Goal: Task Accomplishment & Management: Manage account settings

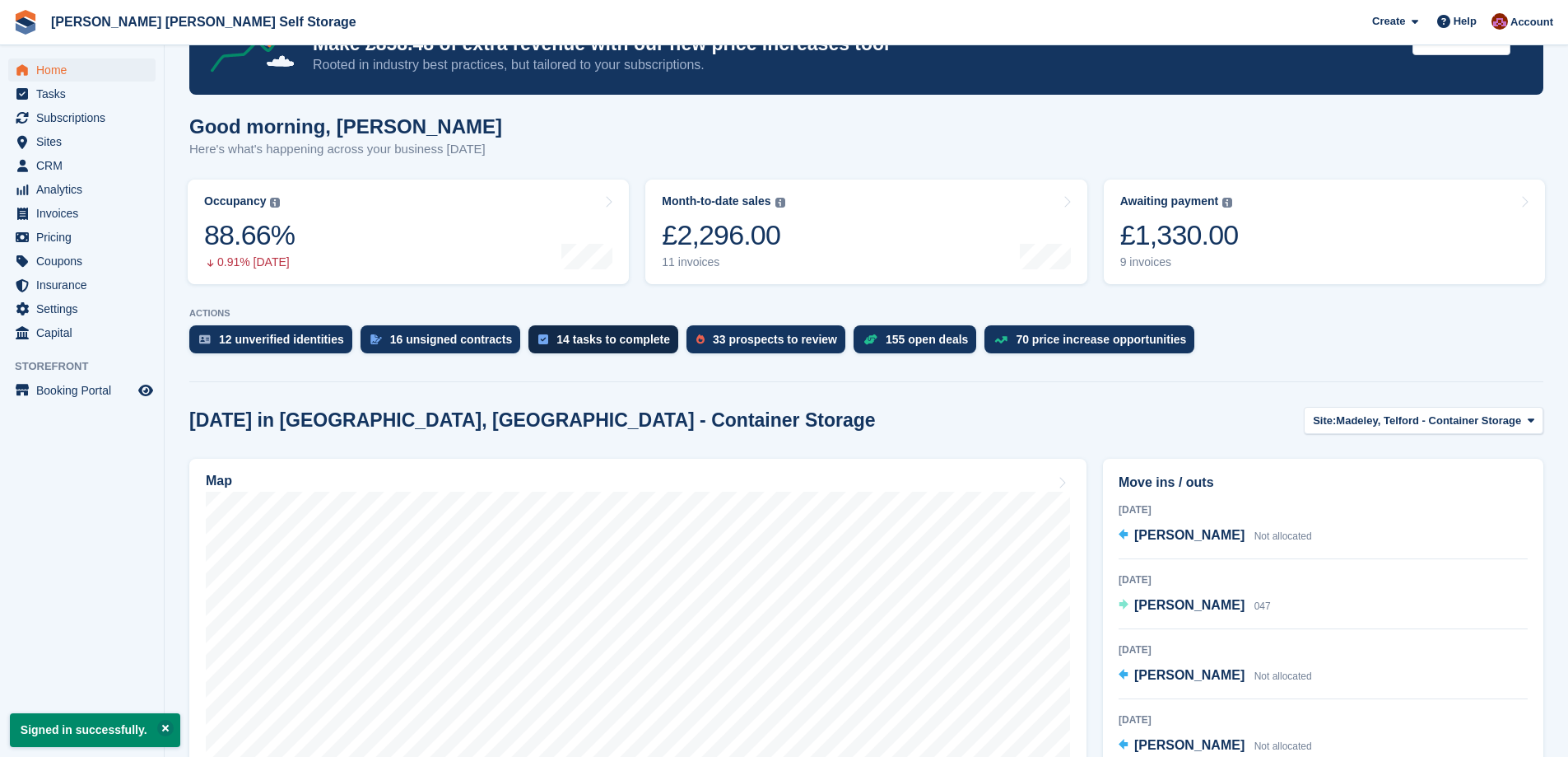
scroll to position [247, 0]
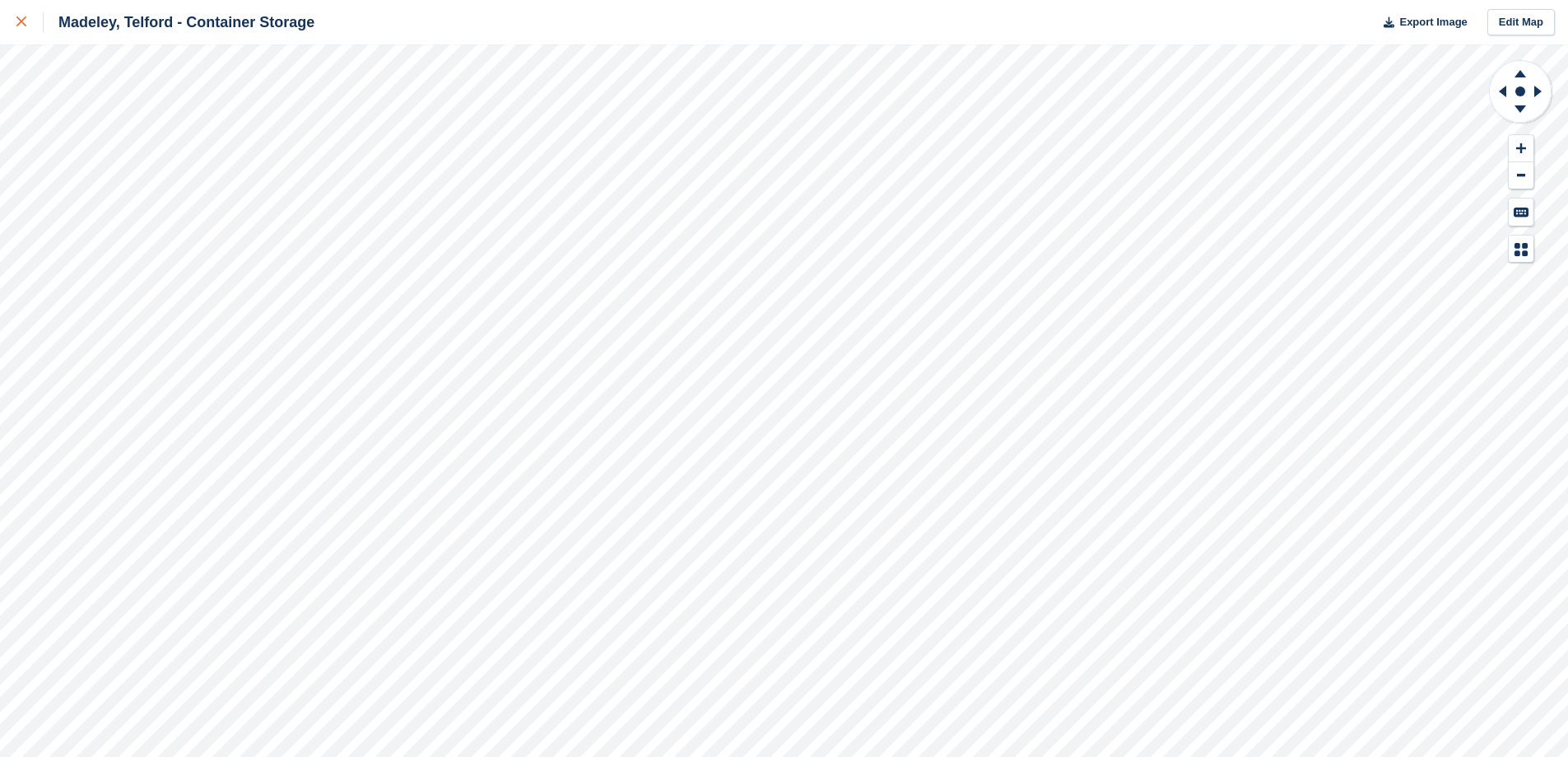
click at [16, 21] on icon at bounding box center [21, 21] width 10 height 10
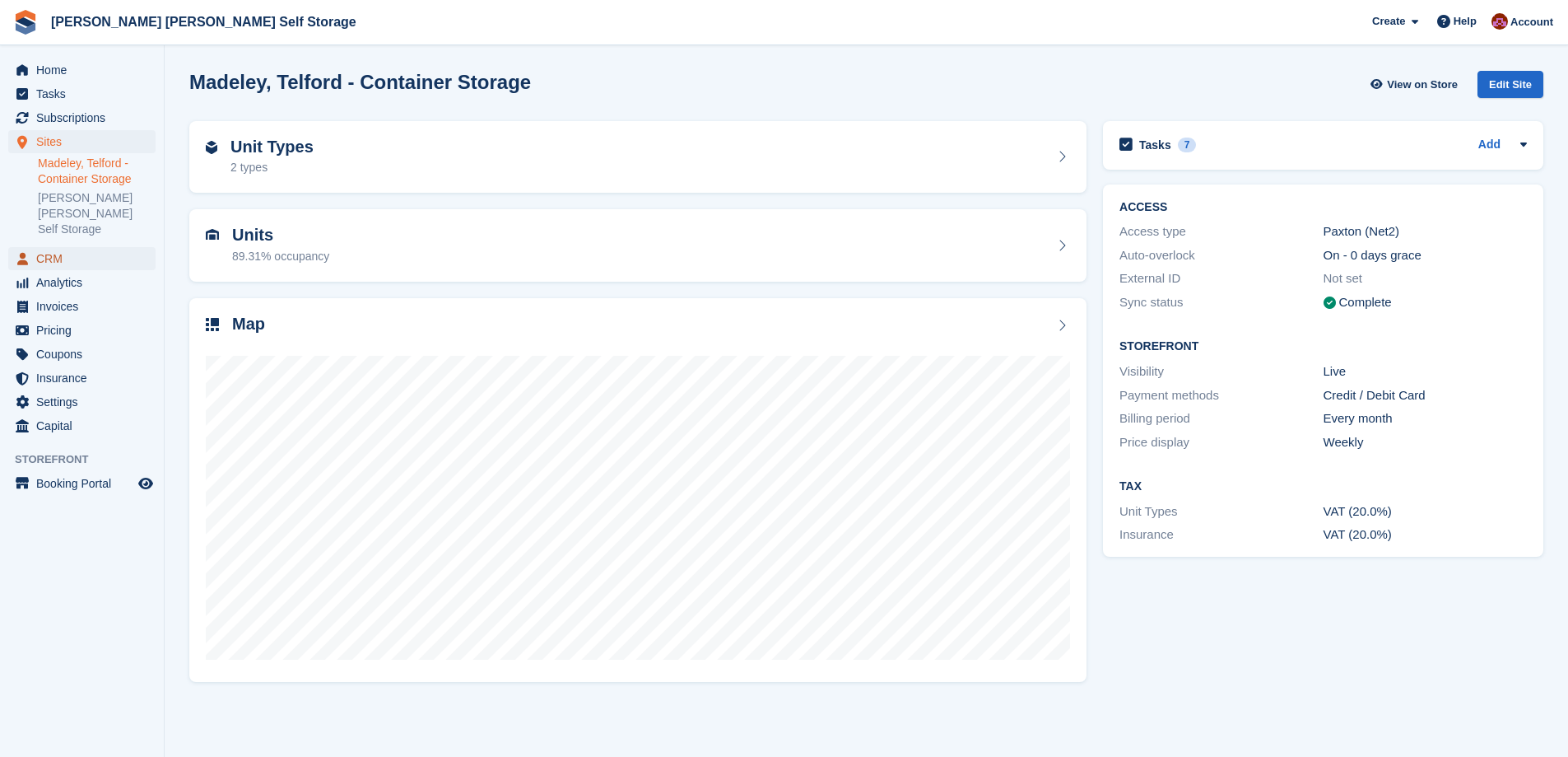
click at [51, 247] on span "CRM" at bounding box center [86, 258] width 99 height 23
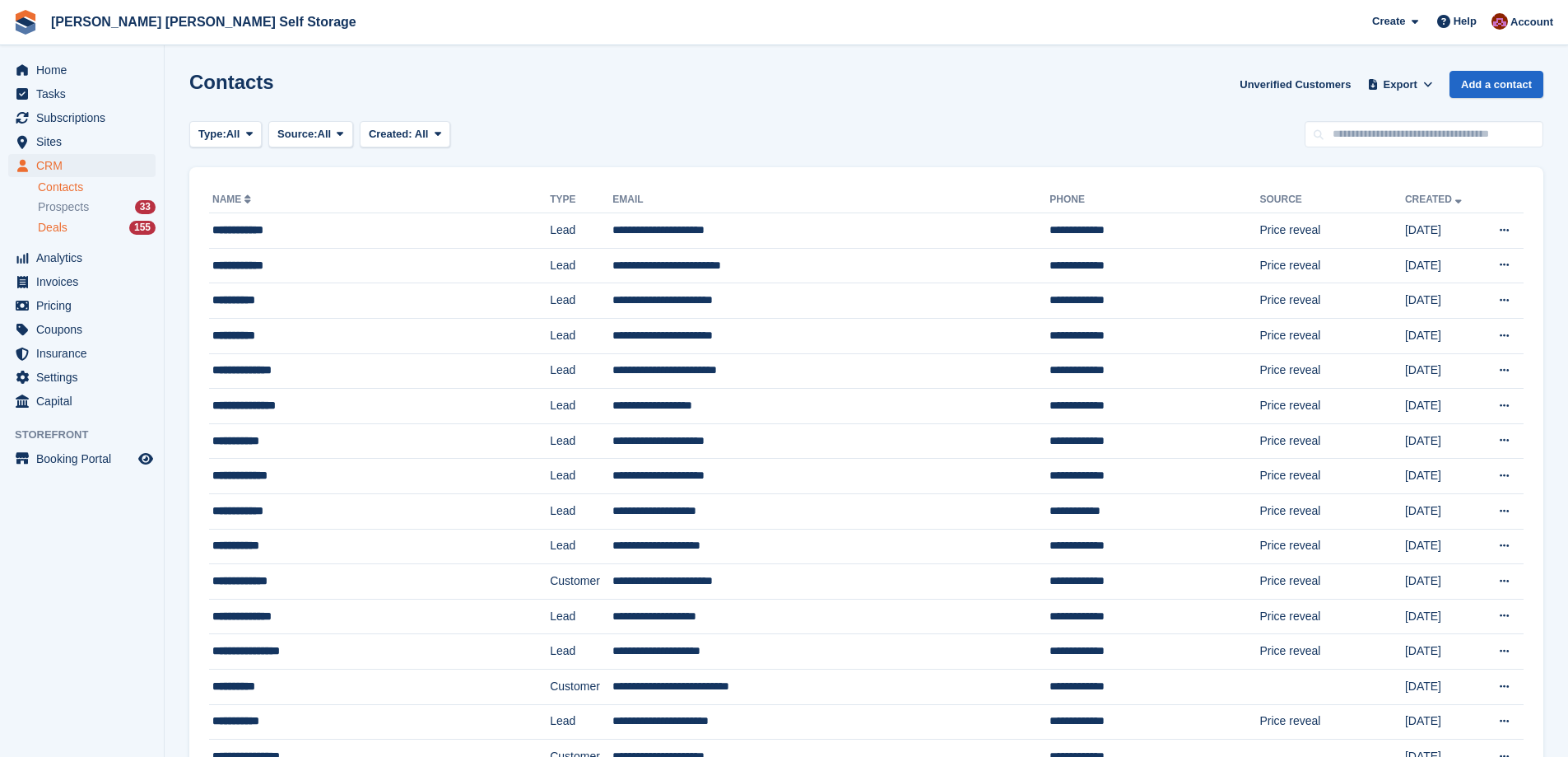
click at [75, 230] on div "Deals 155" at bounding box center [97, 228] width 118 height 15
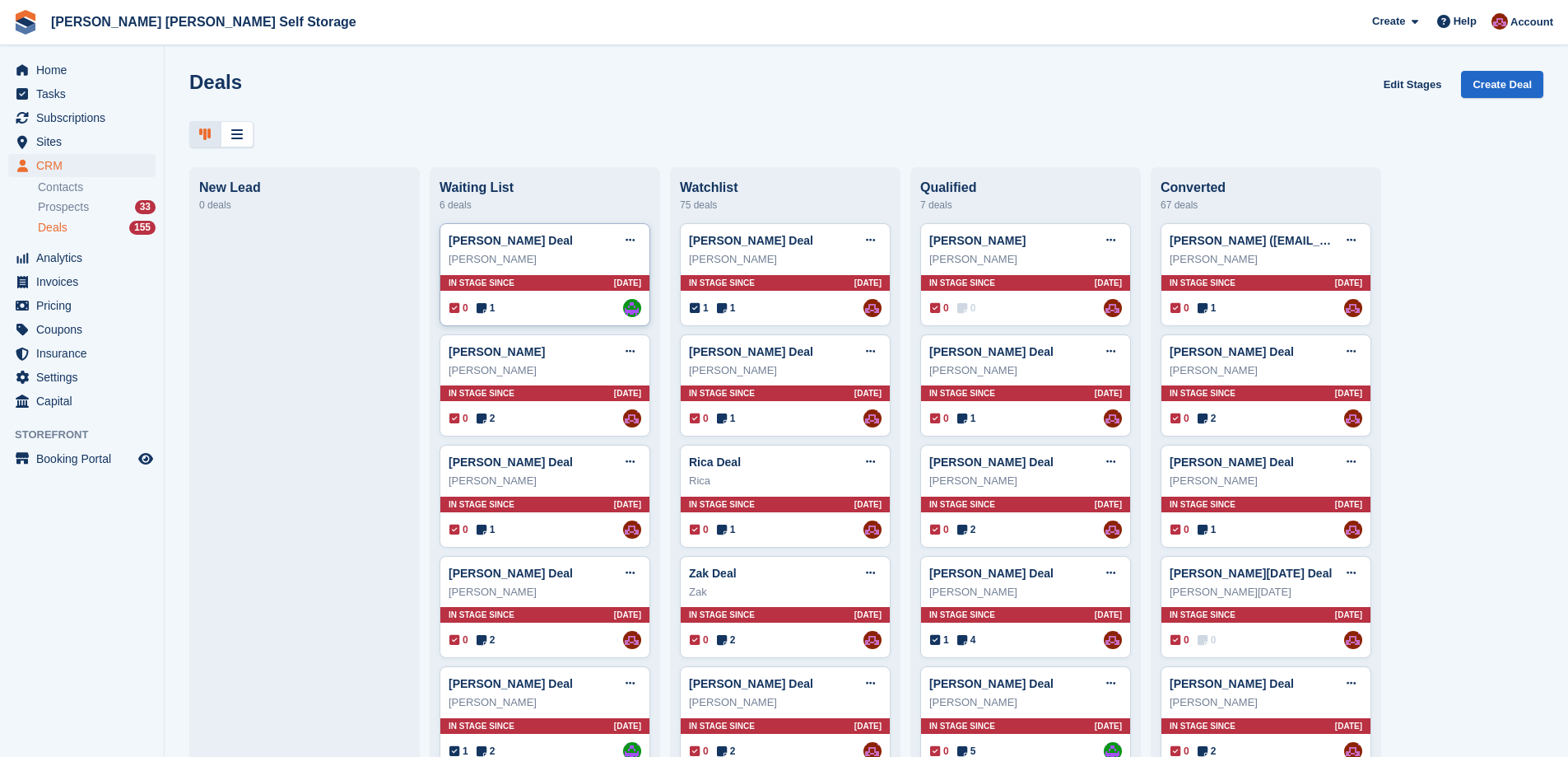
click at [520, 256] on div "Adam Bickley" at bounding box center [545, 258] width 193 height 16
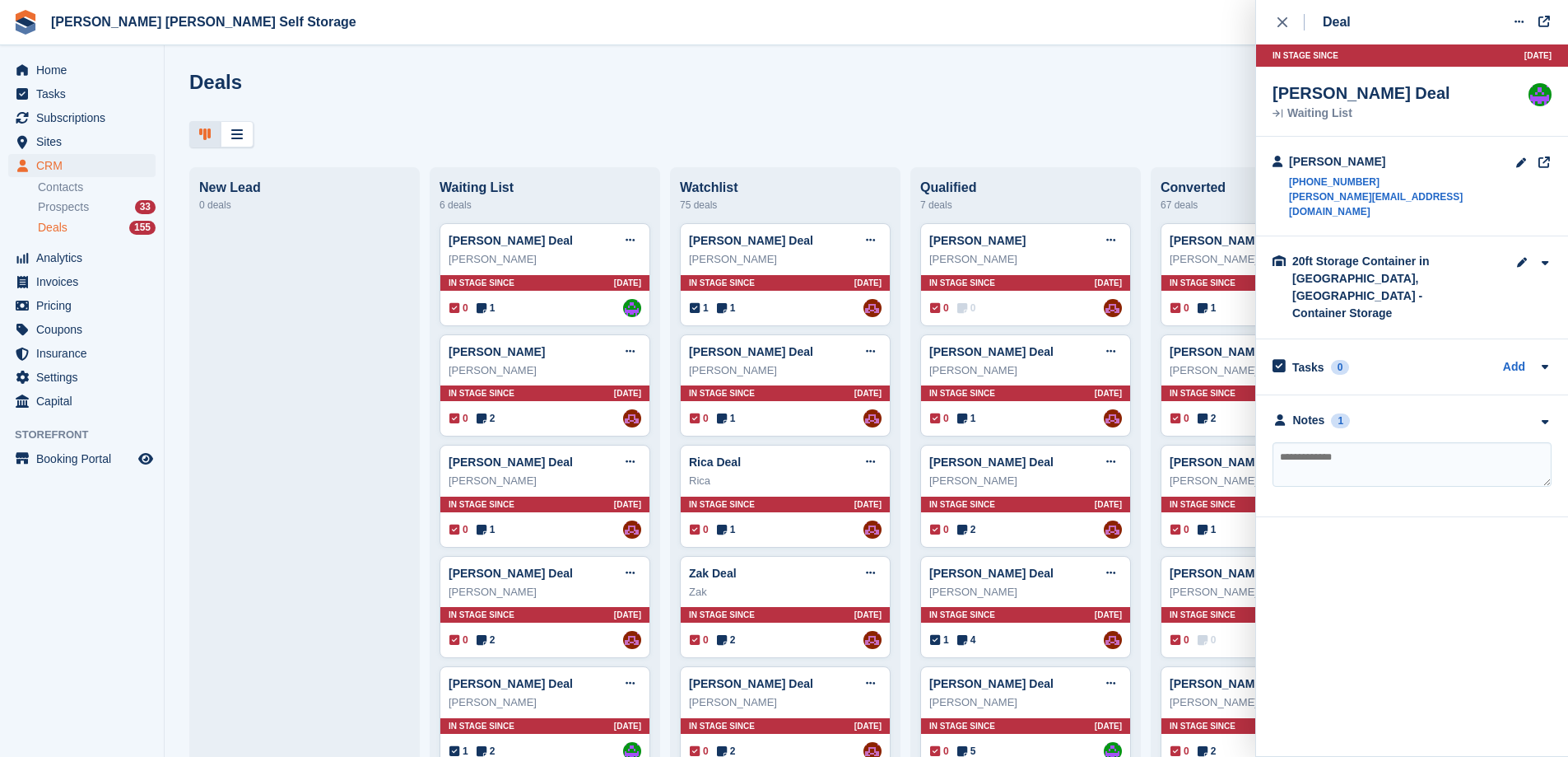
click at [1207, 114] on div "Deals Edit Stages Create Deal" at bounding box center [866, 93] width 1354 height 47
click at [1332, 442] on textarea at bounding box center [1412, 464] width 279 height 45
click at [1326, 442] on textarea at bounding box center [1412, 464] width 279 height 45
type textarea "*"
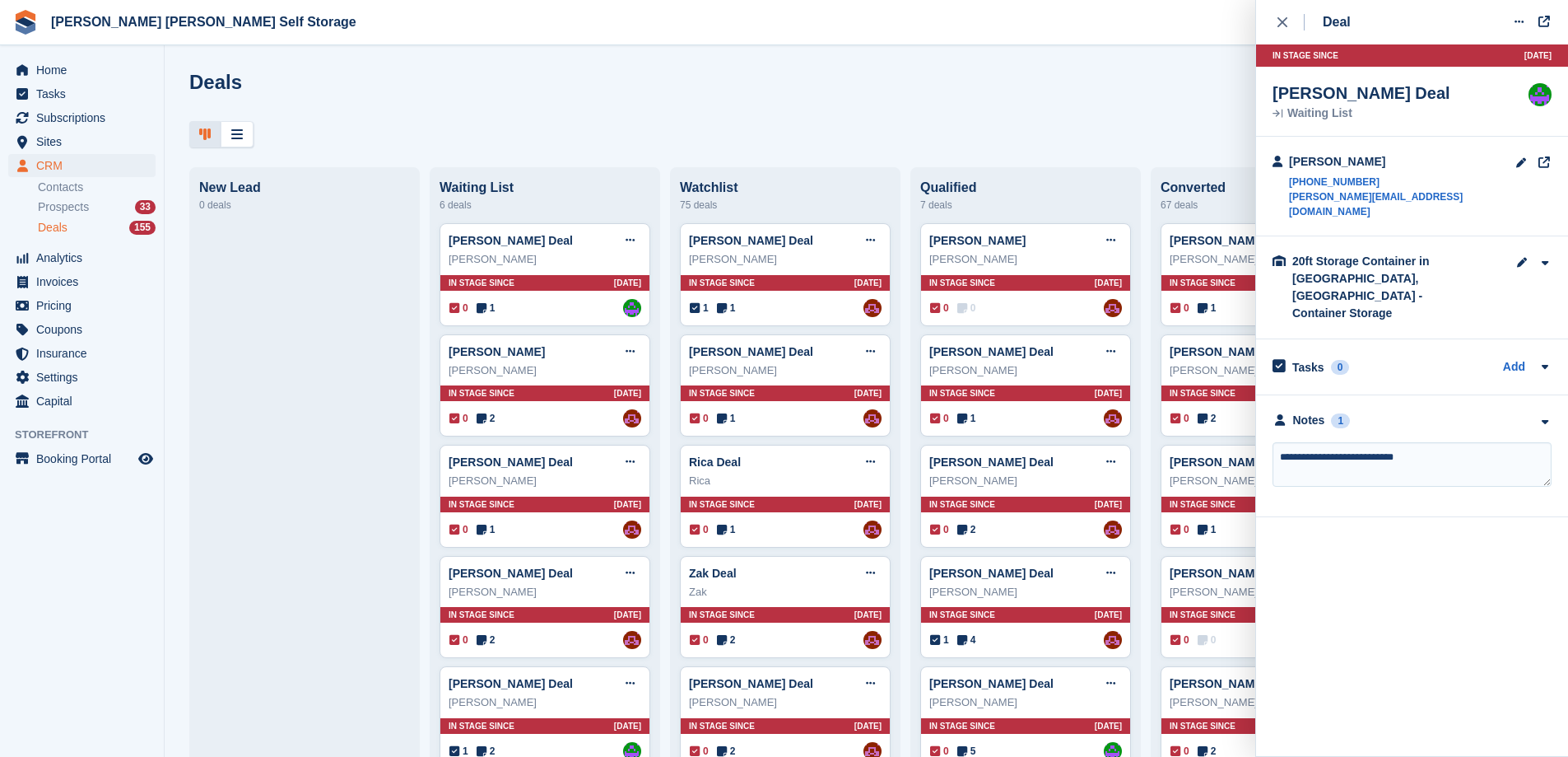
paste textarea "**********"
type textarea "**********"
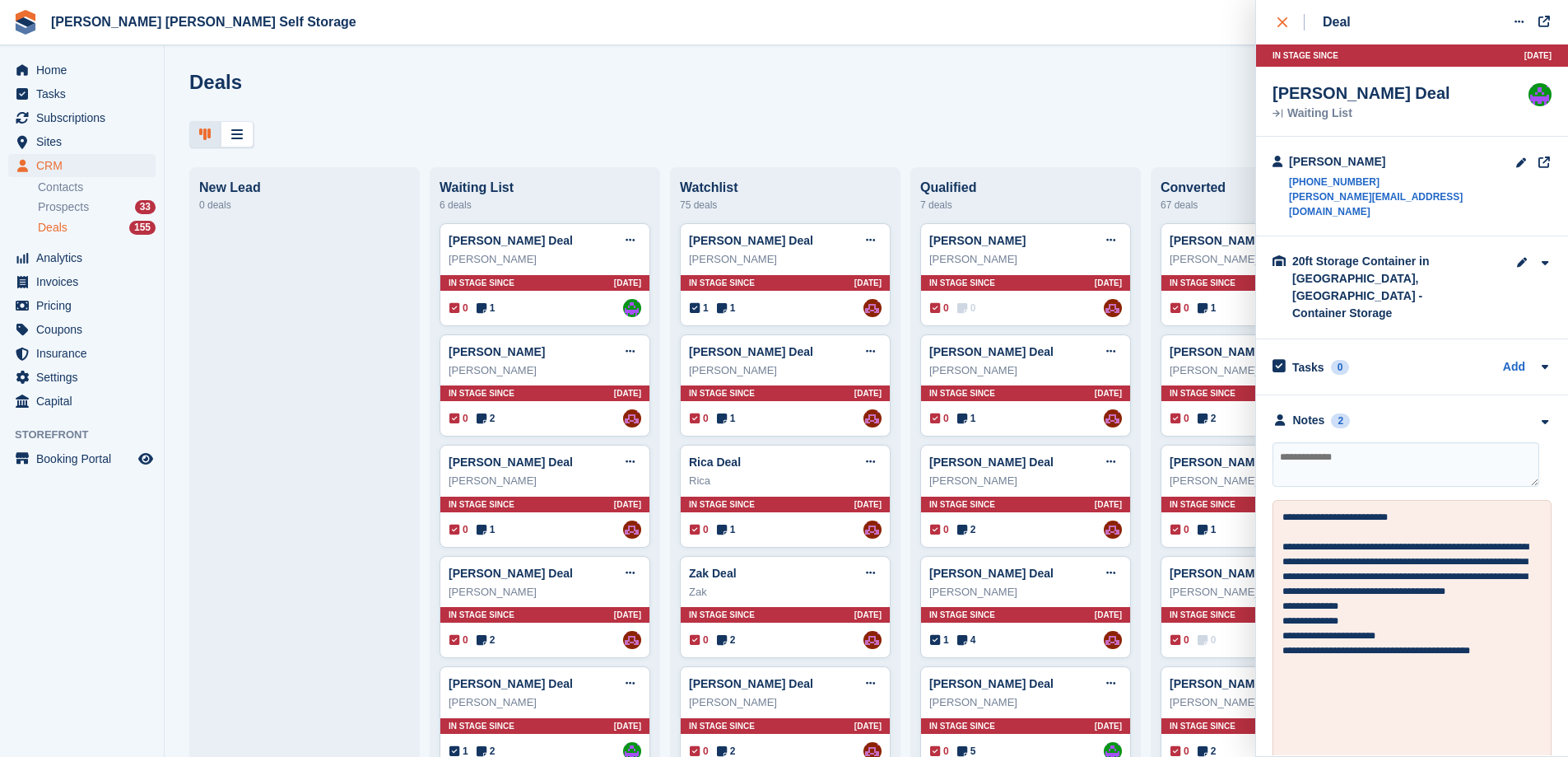
click at [1273, 25] on button "close" at bounding box center [1291, 22] width 37 height 45
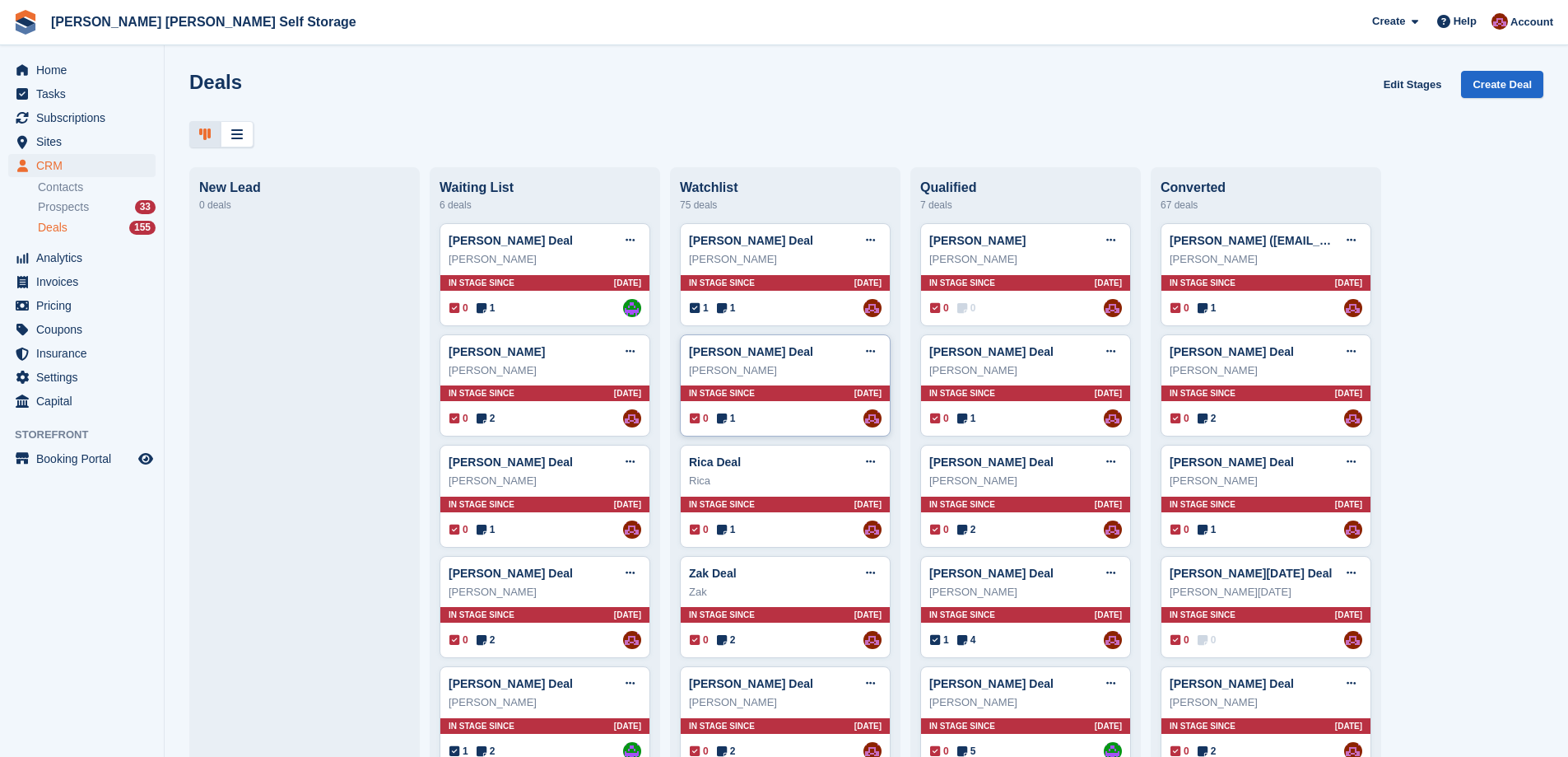
drag, startPoint x: 483, startPoint y: 359, endPoint x: 703, endPoint y: 439, distance: 234.1
click at [484, 358] on link "Justin King Deal" at bounding box center [497, 352] width 96 height 13
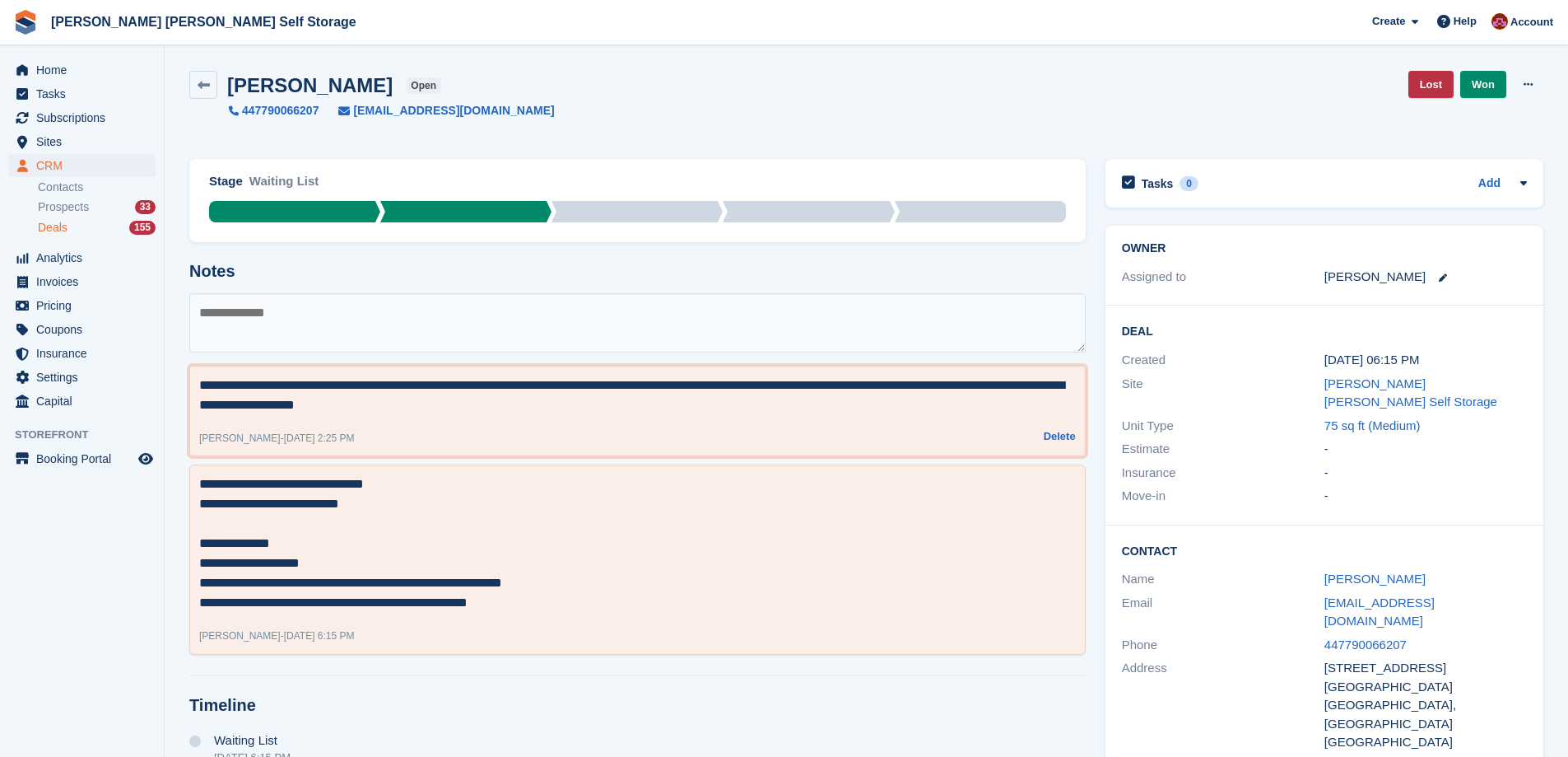
drag, startPoint x: 272, startPoint y: 408, endPoint x: 325, endPoint y: 412, distance: 53.2
click at [318, 412] on textarea "**********" at bounding box center [638, 395] width 877 height 39
click at [377, 412] on textarea "**********" at bounding box center [638, 395] width 877 height 39
drag, startPoint x: 65, startPoint y: 121, endPoint x: 295, endPoint y: 141, distance: 230.9
click at [66, 120] on span "Subscriptions" at bounding box center [86, 117] width 99 height 23
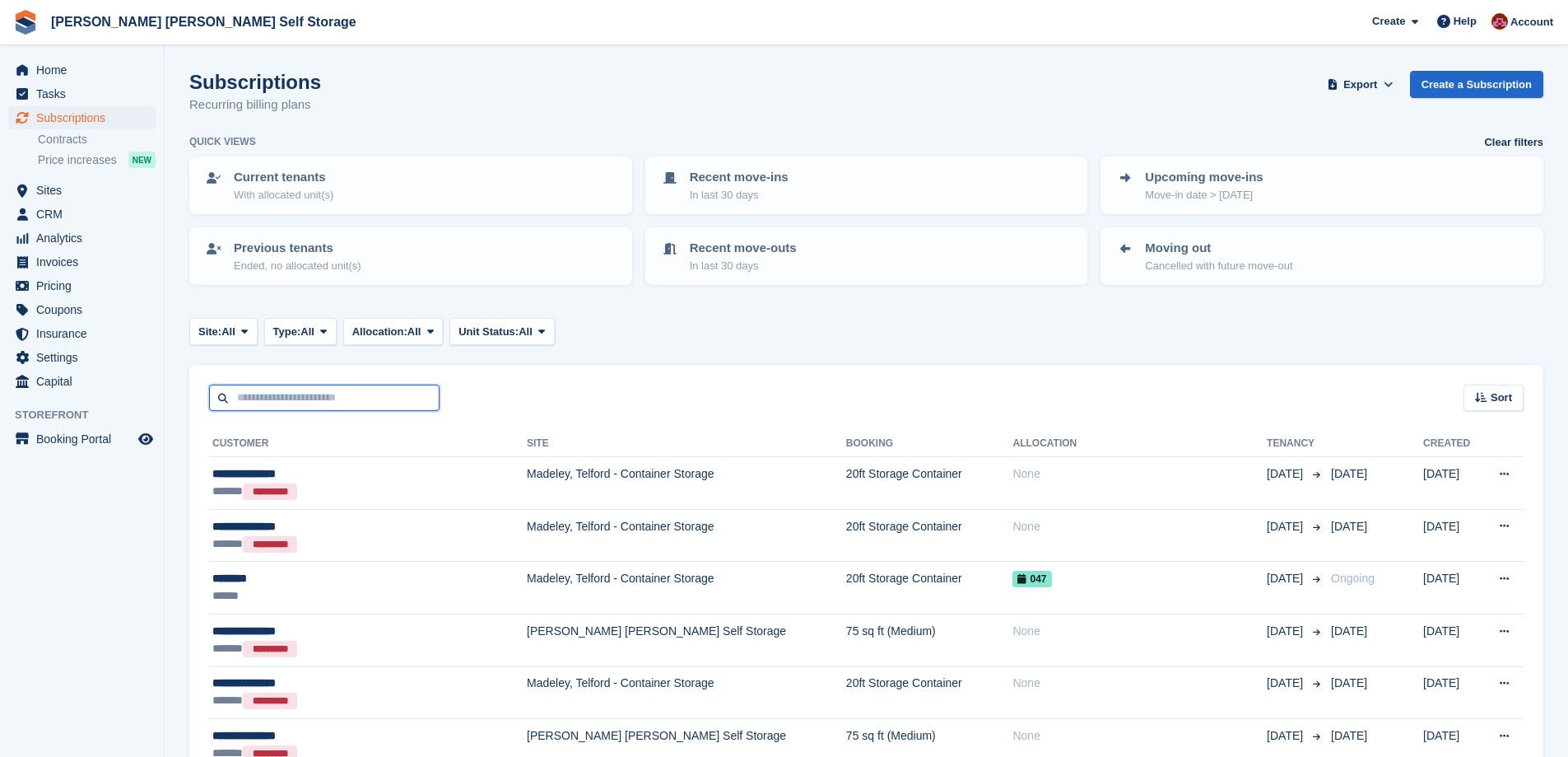
click at [312, 387] on input "text" at bounding box center [324, 398] width 231 height 28
type input "******"
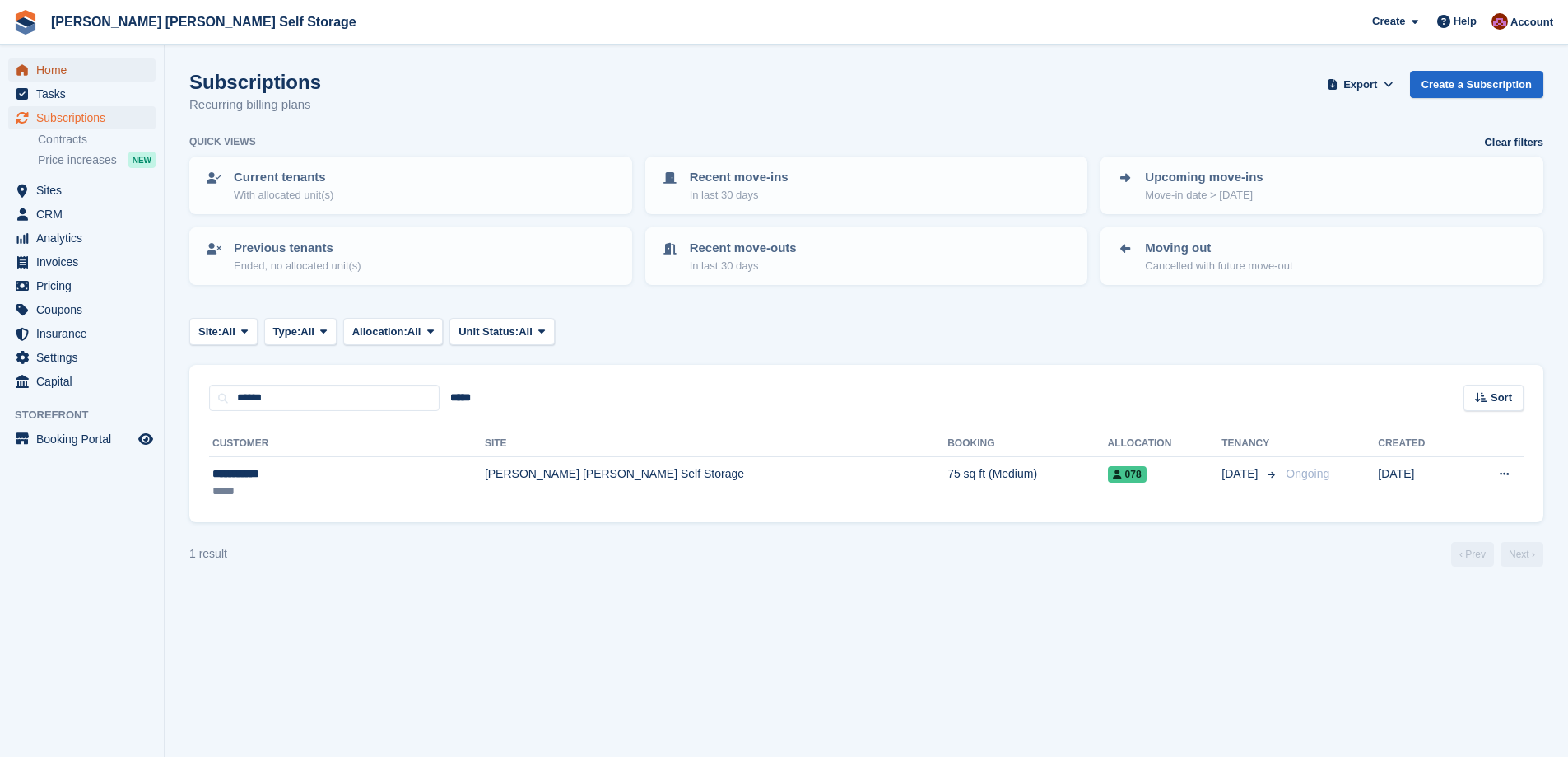
click at [50, 72] on span "Home" at bounding box center [86, 70] width 99 height 23
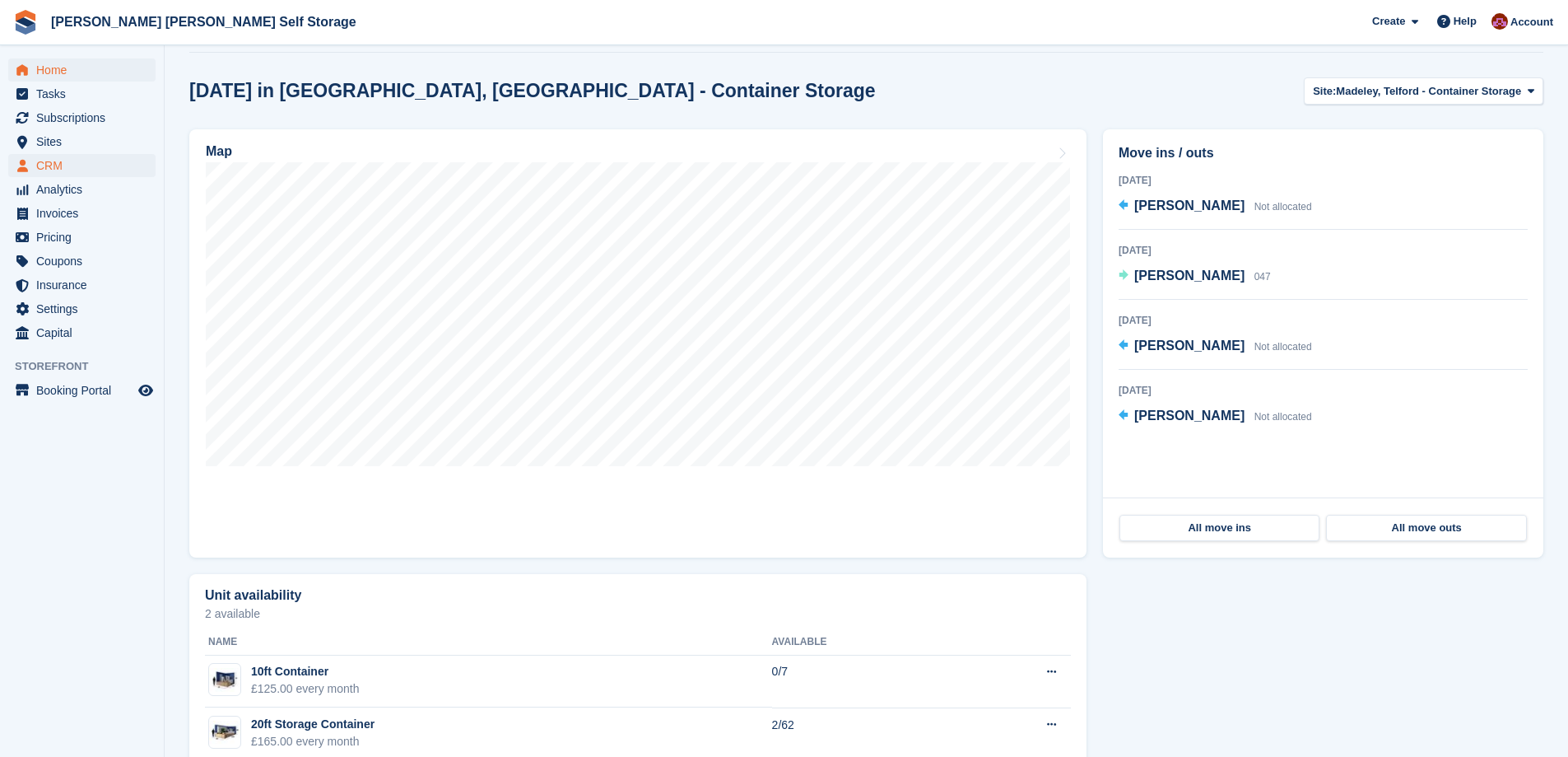
scroll to position [165, 0]
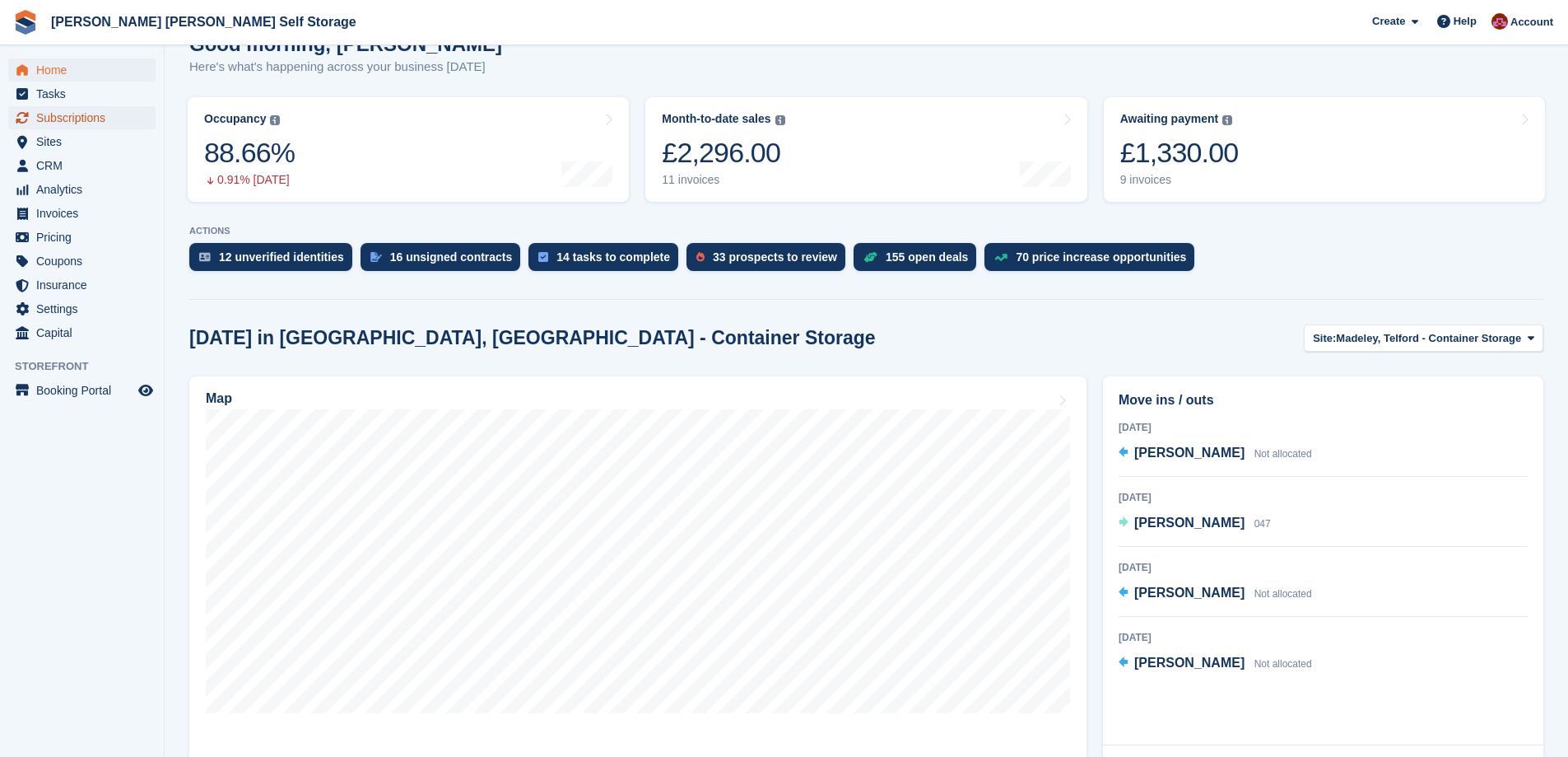
click at [88, 119] on span "Subscriptions" at bounding box center [86, 117] width 99 height 23
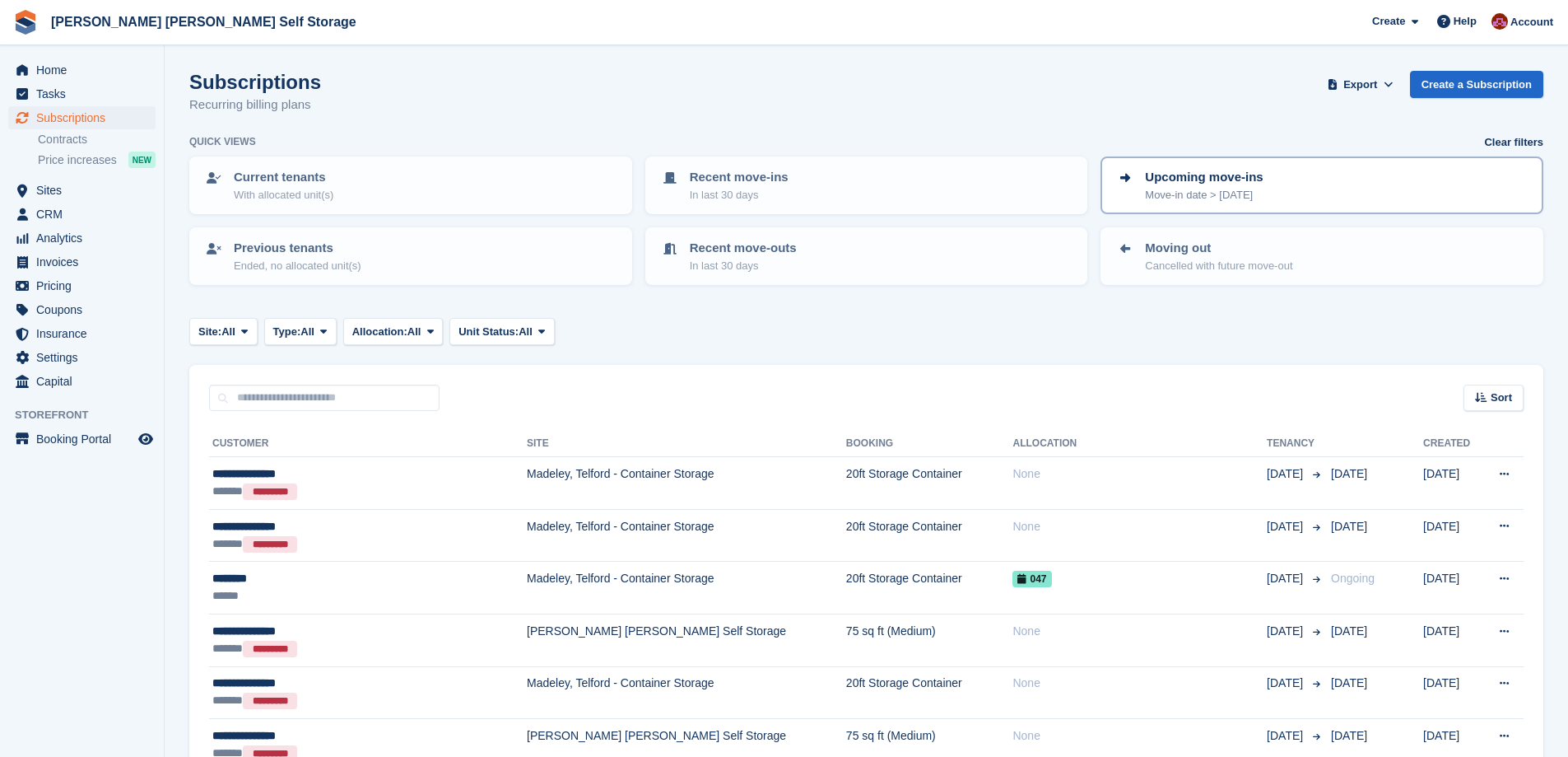
click at [1221, 172] on p "Upcoming move-ins" at bounding box center [1204, 177] width 118 height 19
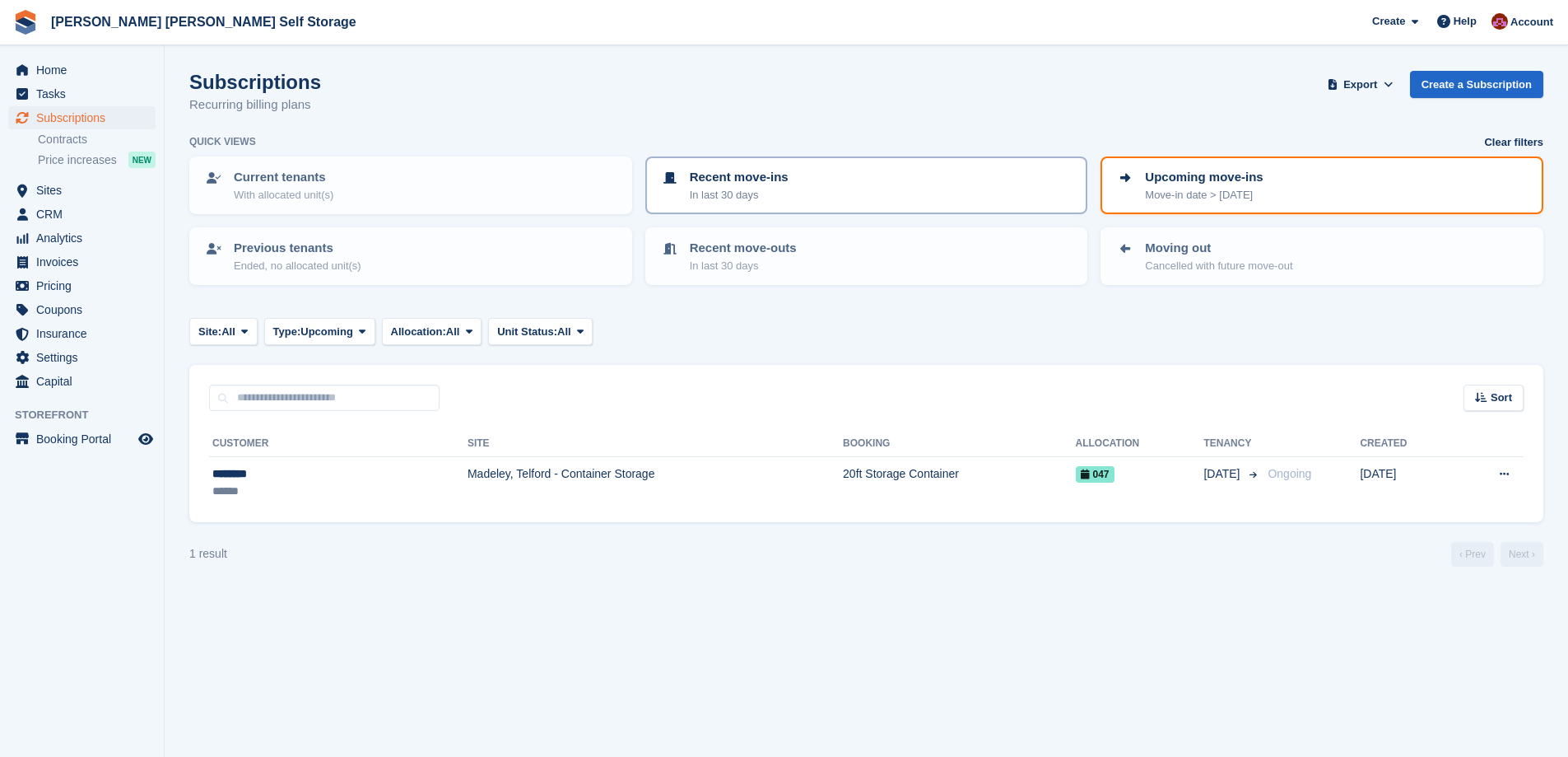
click at [790, 191] on div "Recent move-ins In last 30 days" at bounding box center [867, 185] width 414 height 34
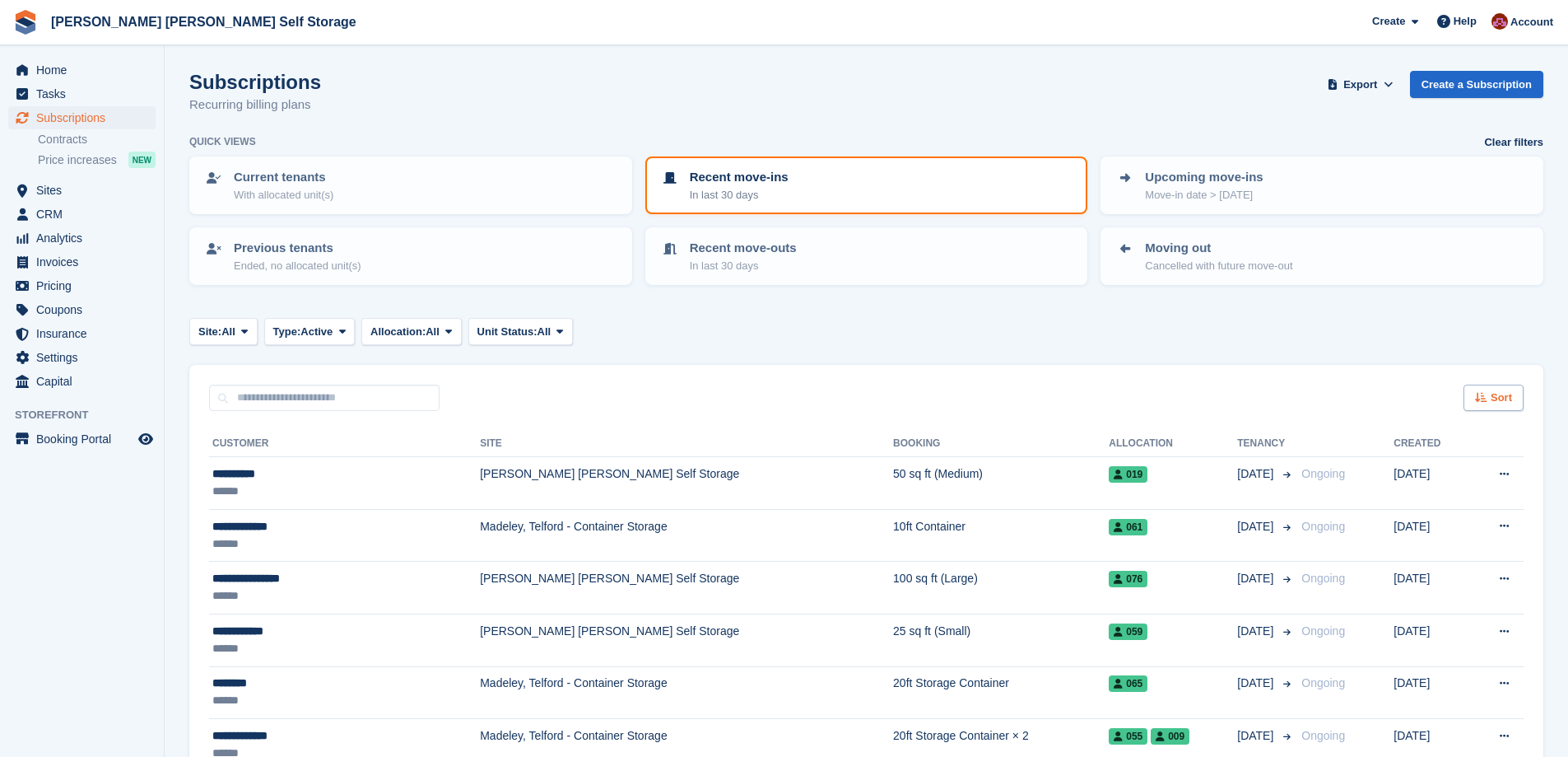
click at [1493, 401] on span "Sort" at bounding box center [1501, 398] width 21 height 16
click at [1416, 504] on span "Move in date" at bounding box center [1425, 501] width 66 height 13
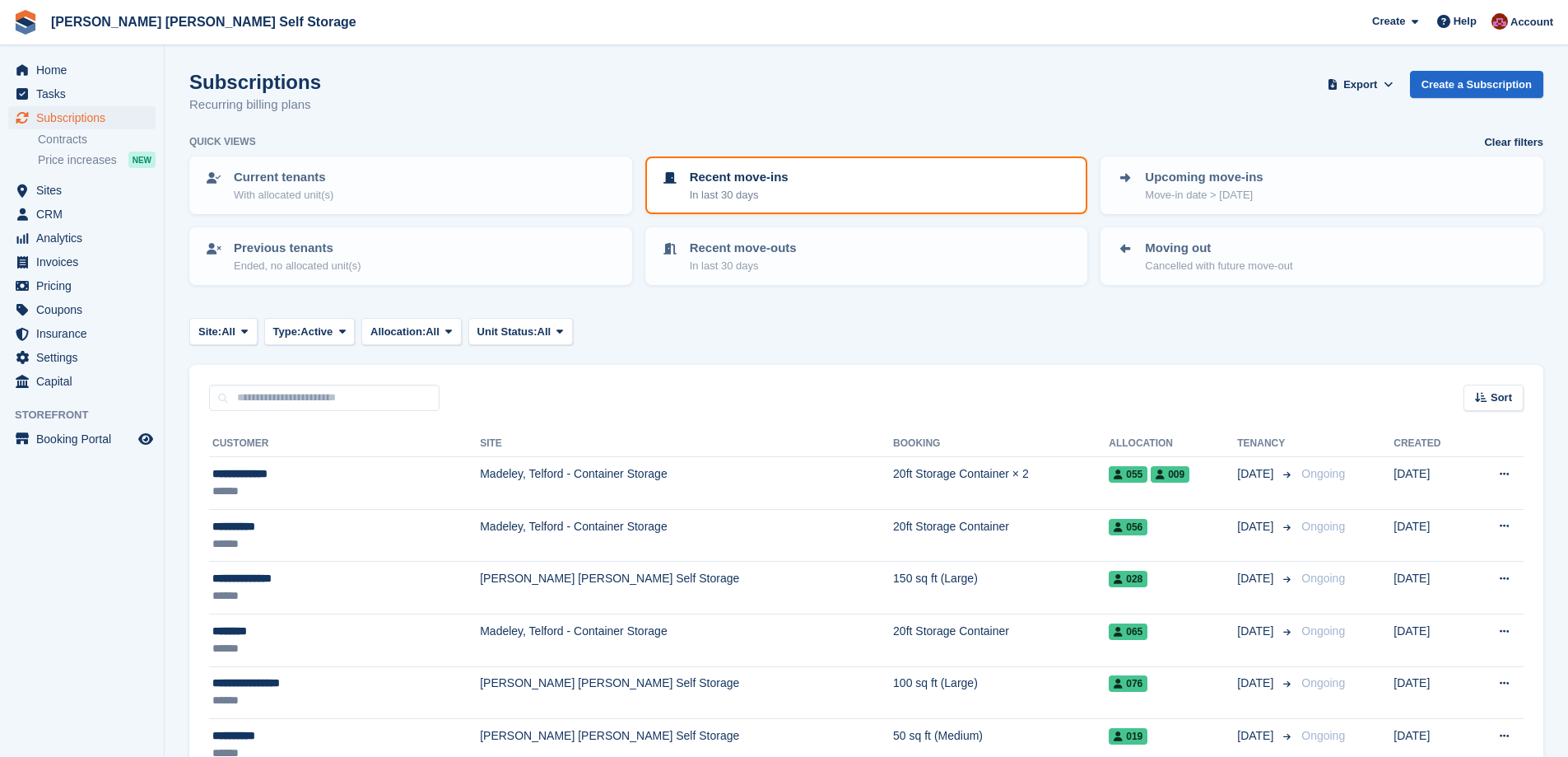
scroll to position [165, 0]
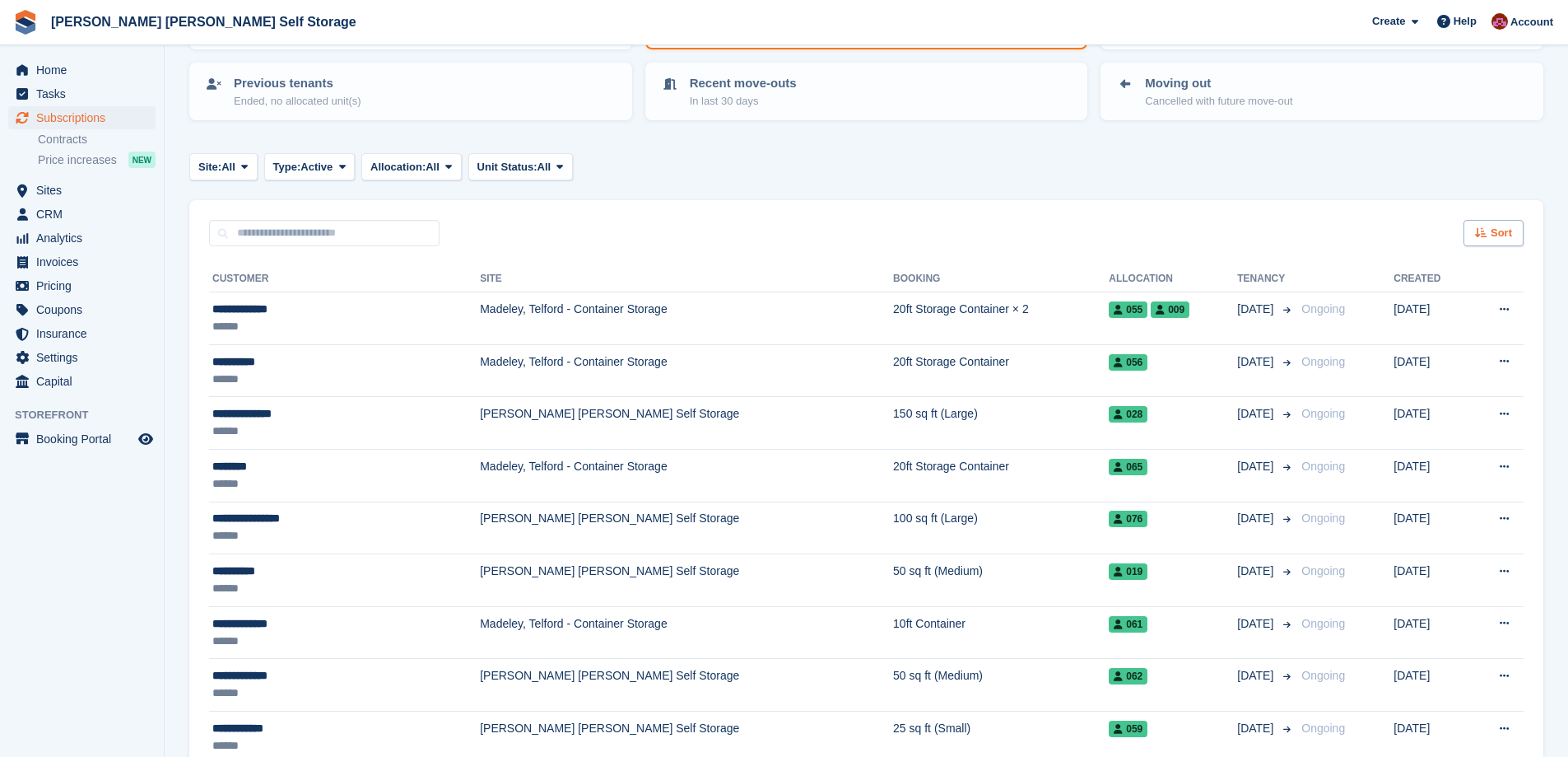
click at [1498, 242] on div "Sort" at bounding box center [1494, 234] width 60 height 28
click at [1411, 432] on span "Move in (newest first)" at bounding box center [1449, 425] width 118 height 13
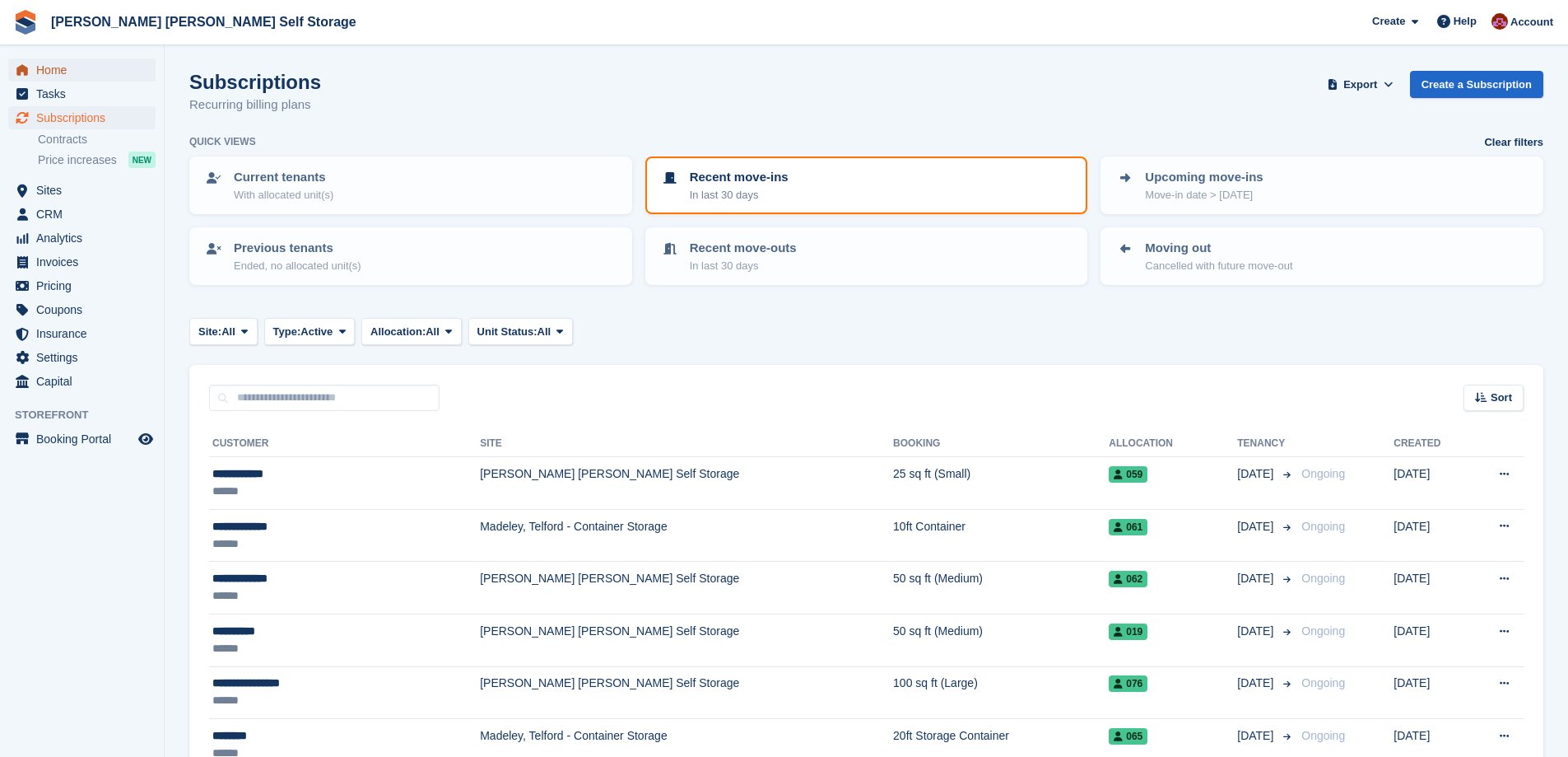
click at [39, 67] on span "Home" at bounding box center [86, 70] width 99 height 23
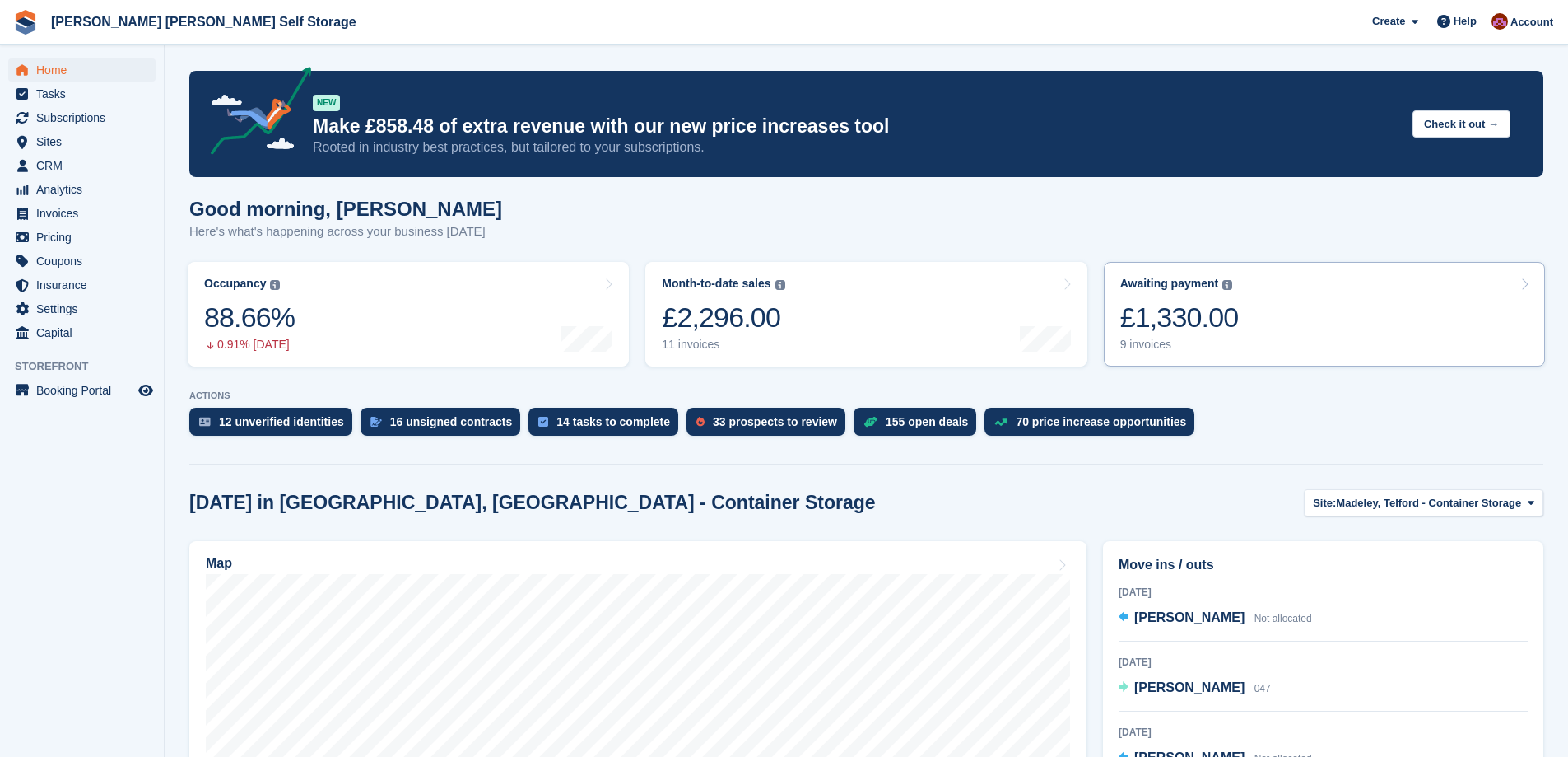
click at [1229, 316] on div "£1,330.00" at bounding box center [1180, 317] width 118 height 33
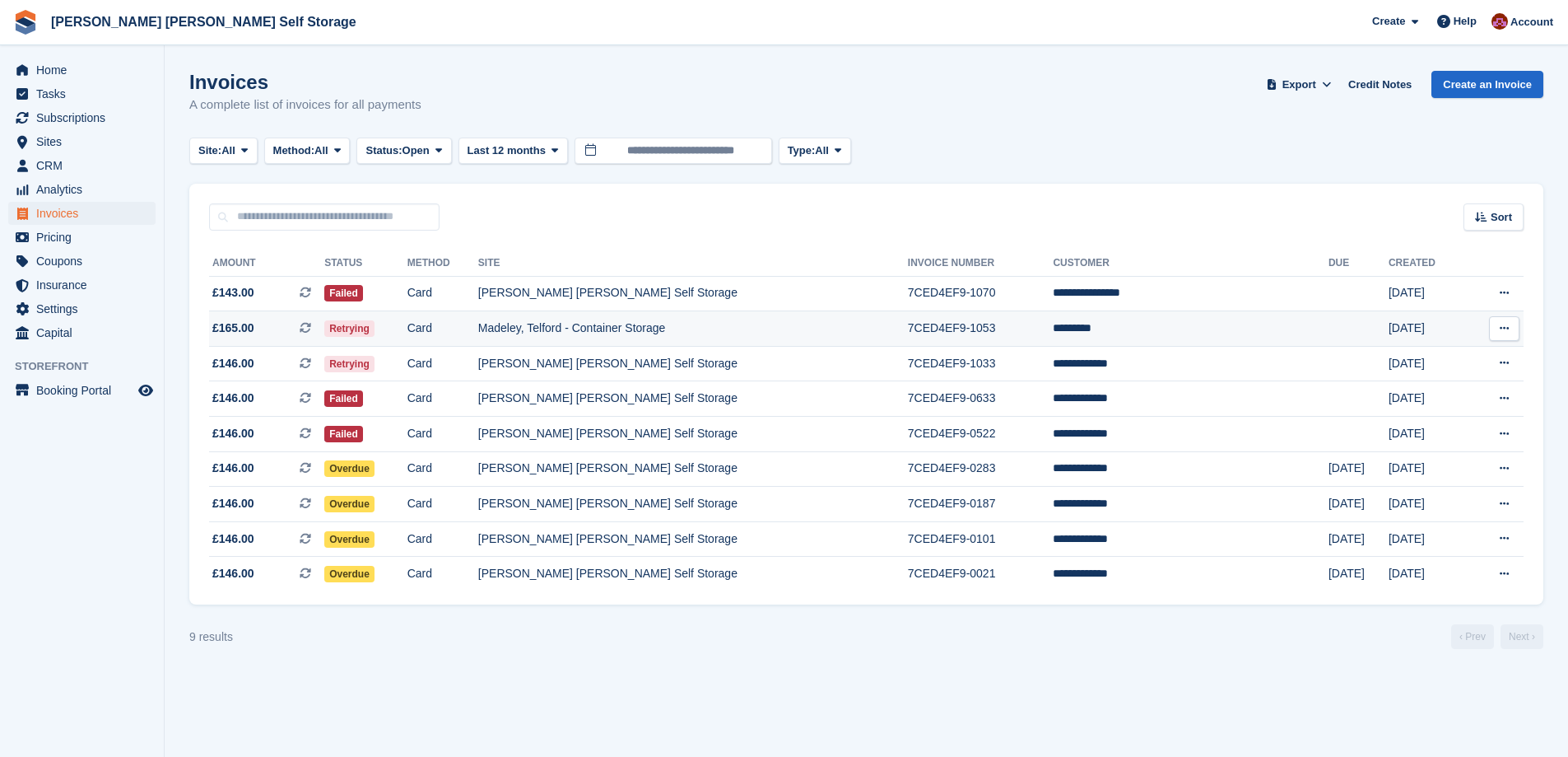
click at [450, 335] on td "Card" at bounding box center [443, 328] width 71 height 35
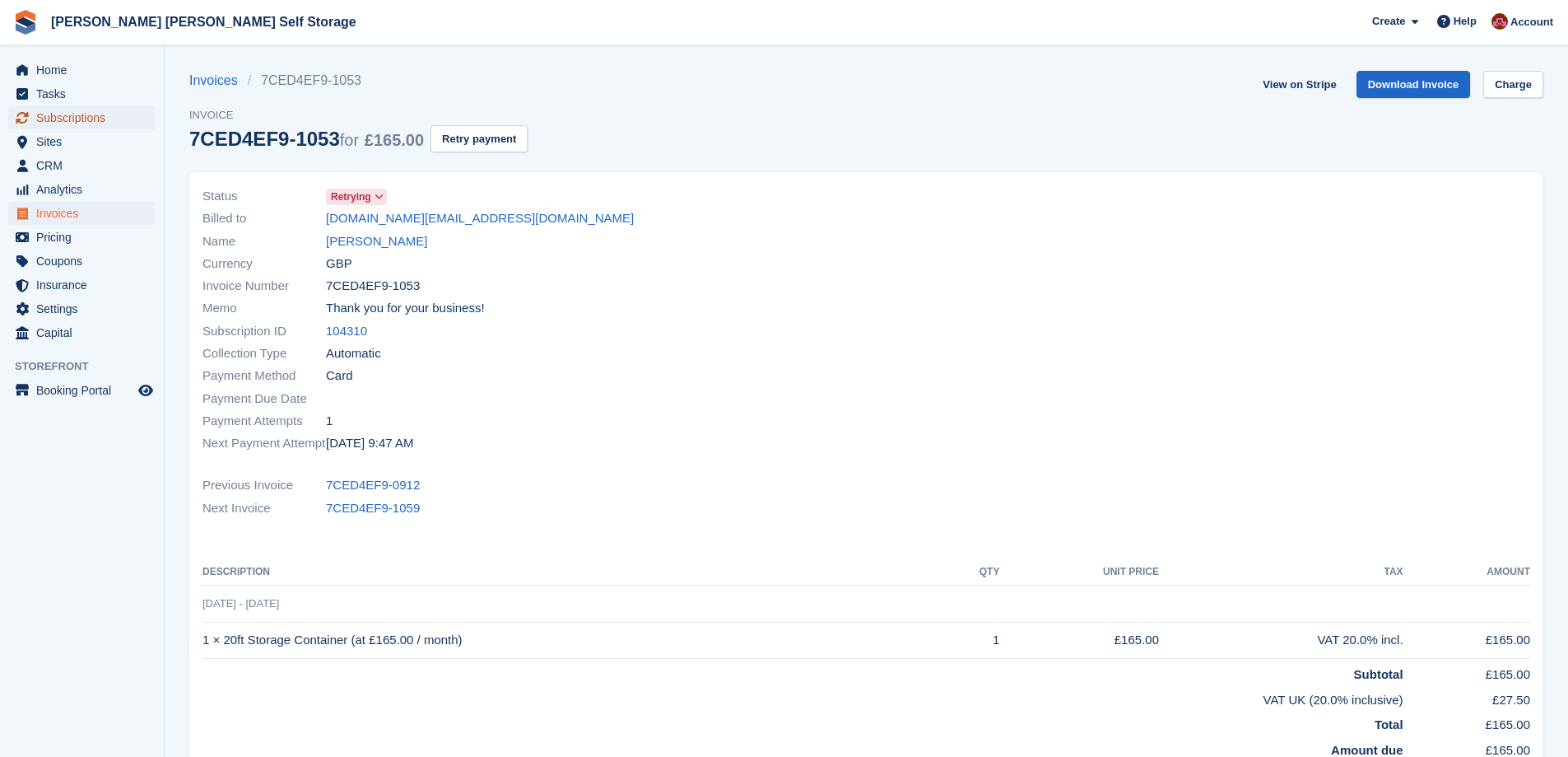
click at [79, 117] on span "Subscriptions" at bounding box center [86, 117] width 99 height 23
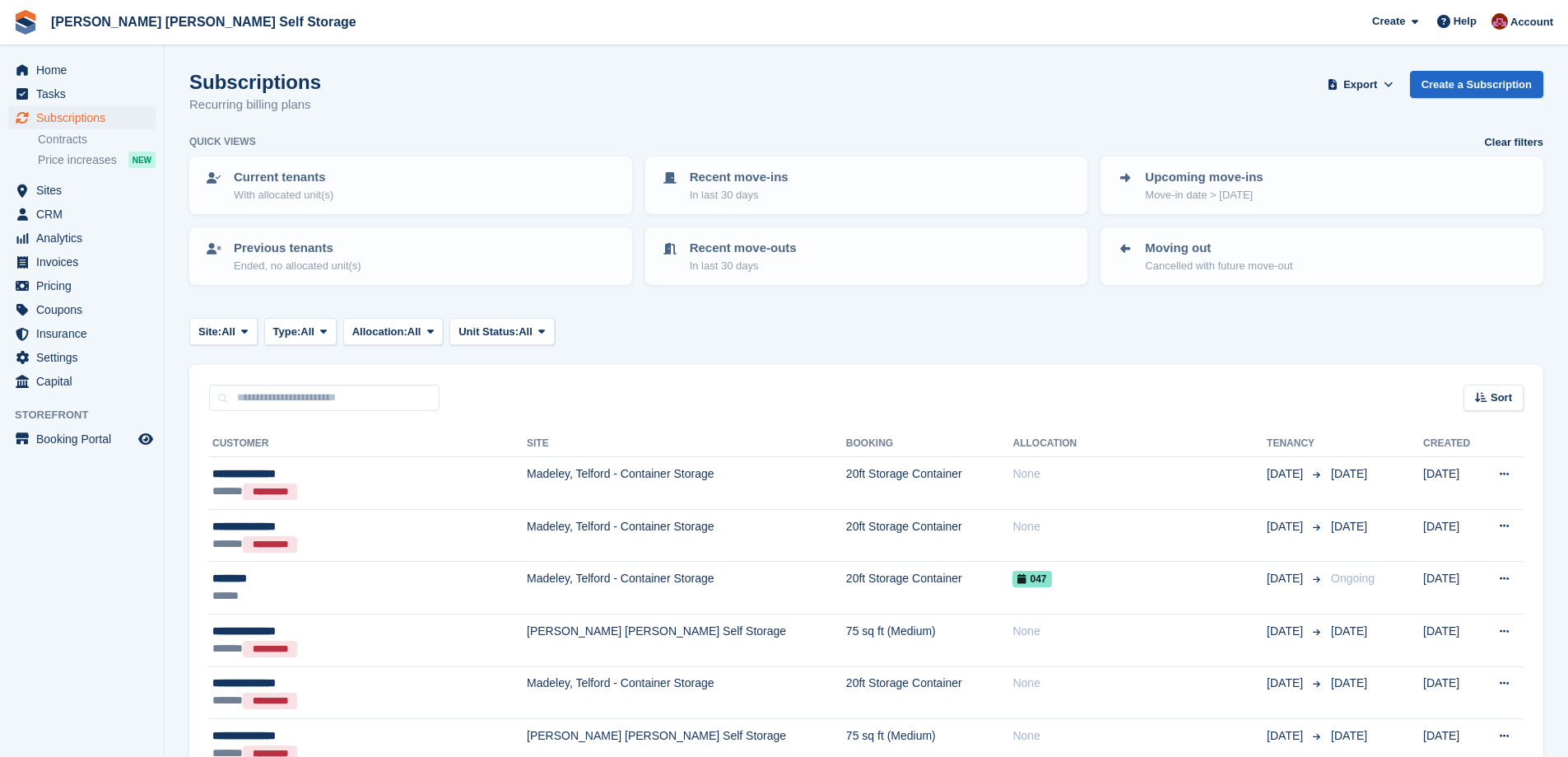
click at [301, 402] on input "text" at bounding box center [324, 398] width 231 height 28
type input "*****"
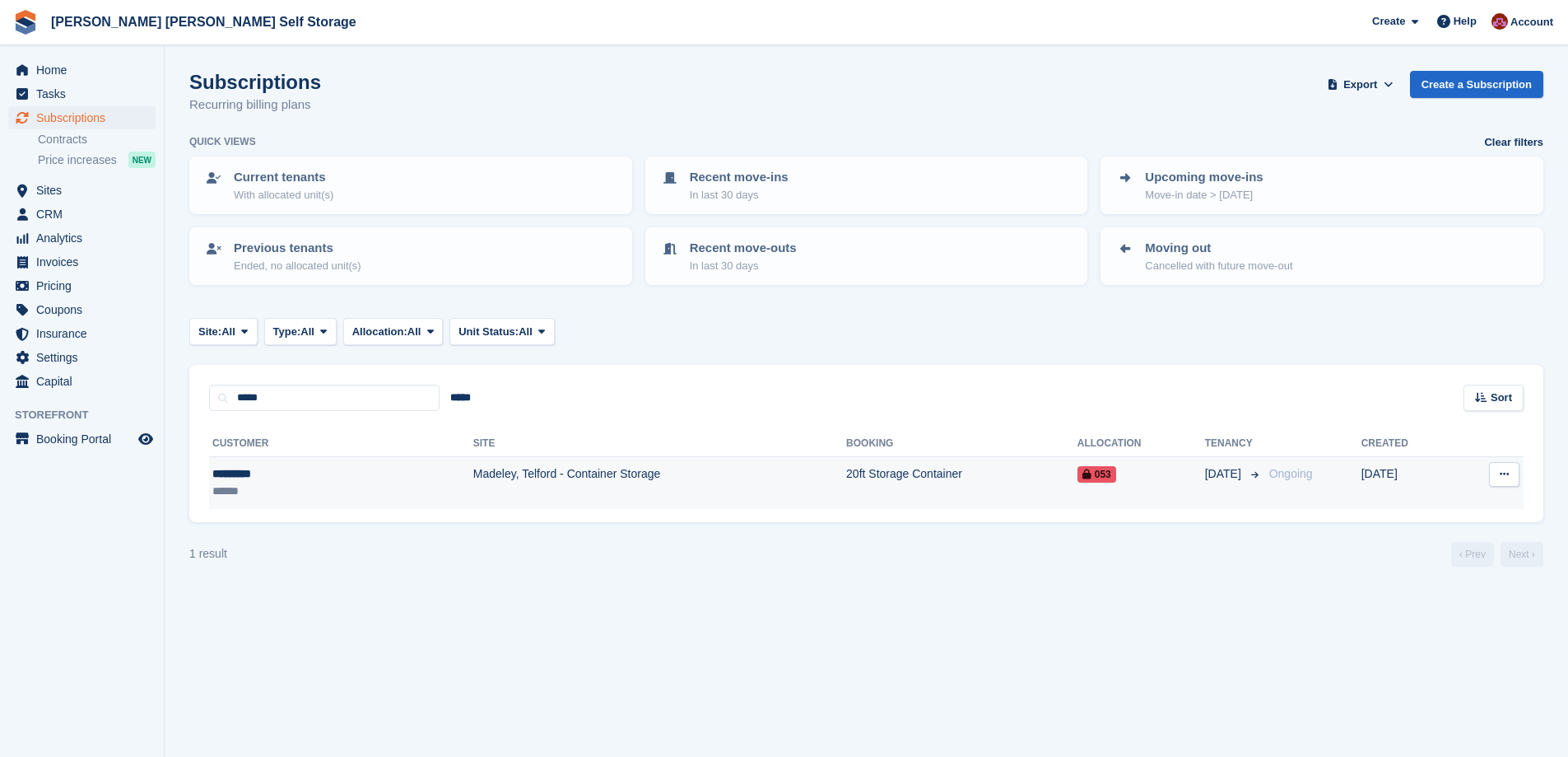
click at [298, 482] on div "******" at bounding box center [277, 491] width 130 height 17
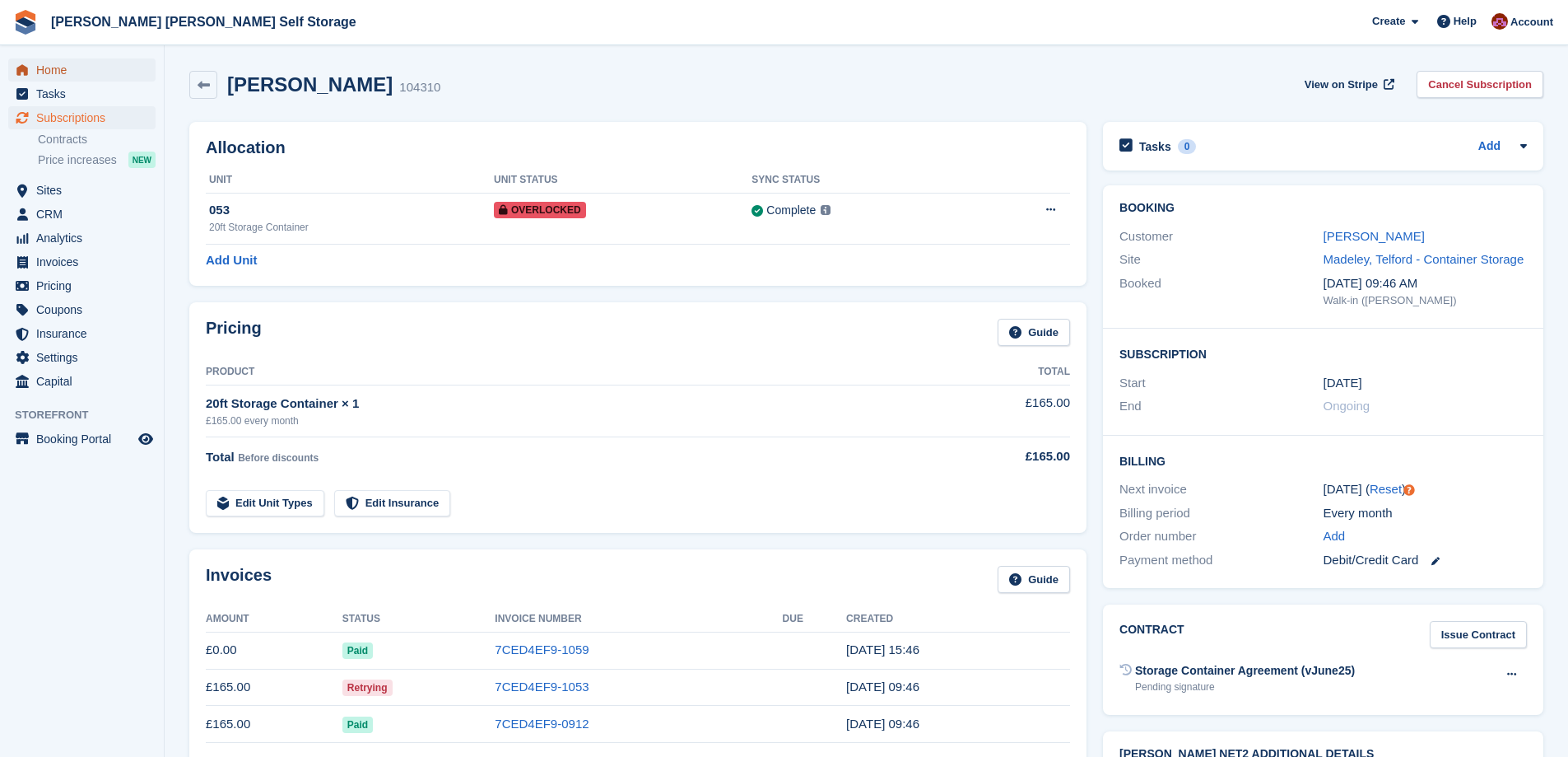
click at [72, 60] on span "Home" at bounding box center [86, 70] width 99 height 23
